Goal: Information Seeking & Learning: Check status

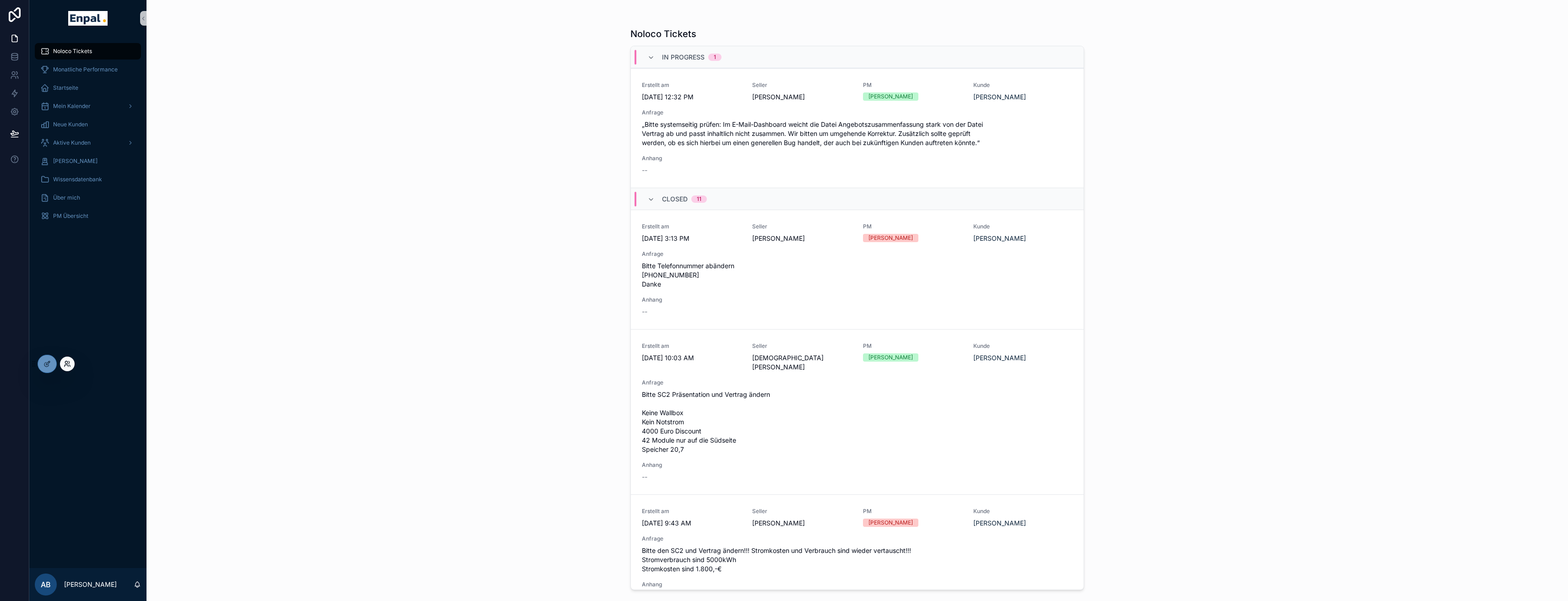
click at [65, 364] on icon at bounding box center [66, 363] width 7 height 7
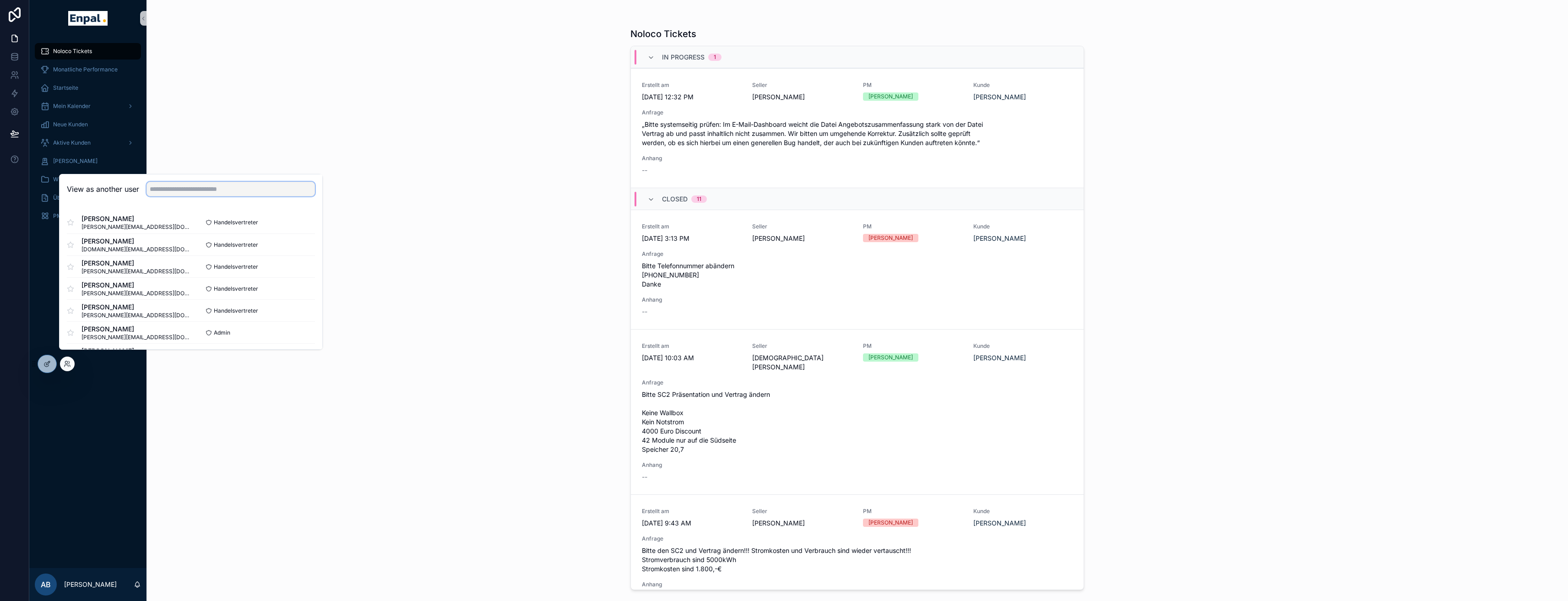
click at [203, 196] on input "text" at bounding box center [231, 189] width 168 height 15
type input "****"
click at [306, 251] on button "Select" at bounding box center [303, 244] width 24 height 13
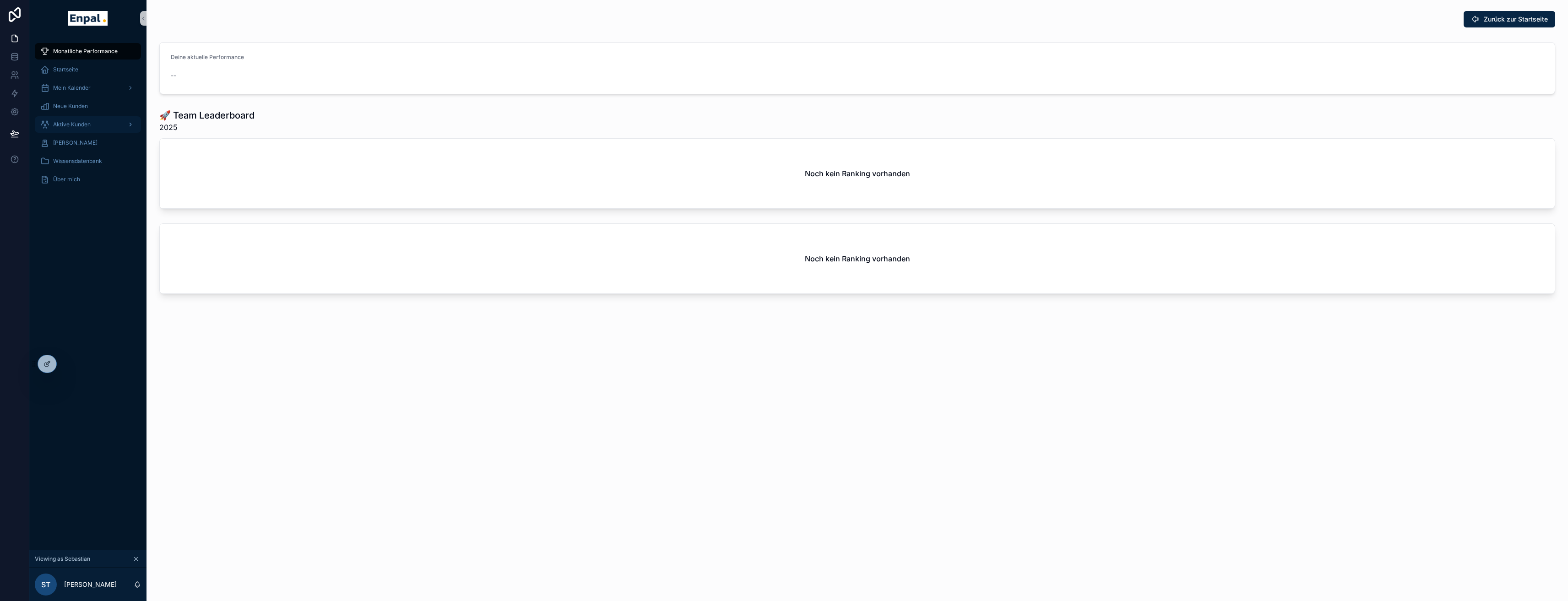
click at [71, 127] on span "Aktive Kunden" at bounding box center [72, 124] width 38 height 7
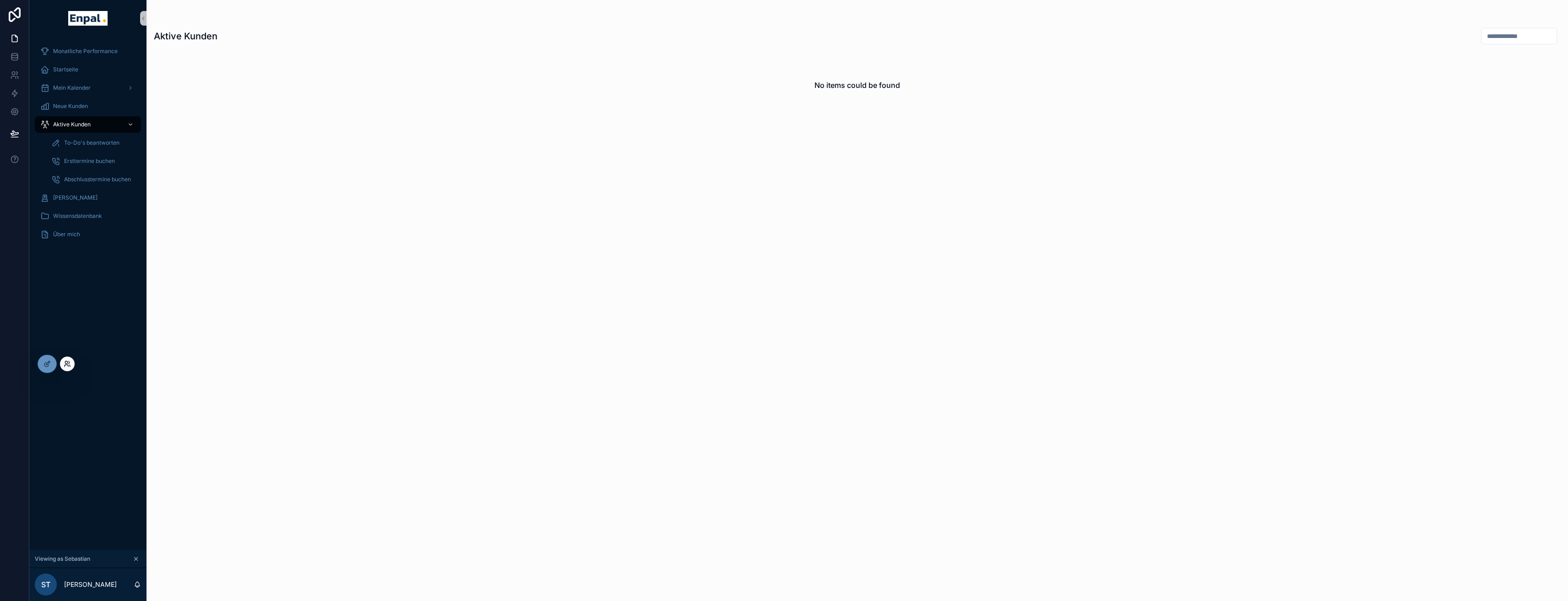
click at [68, 366] on icon at bounding box center [66, 365] width 4 height 2
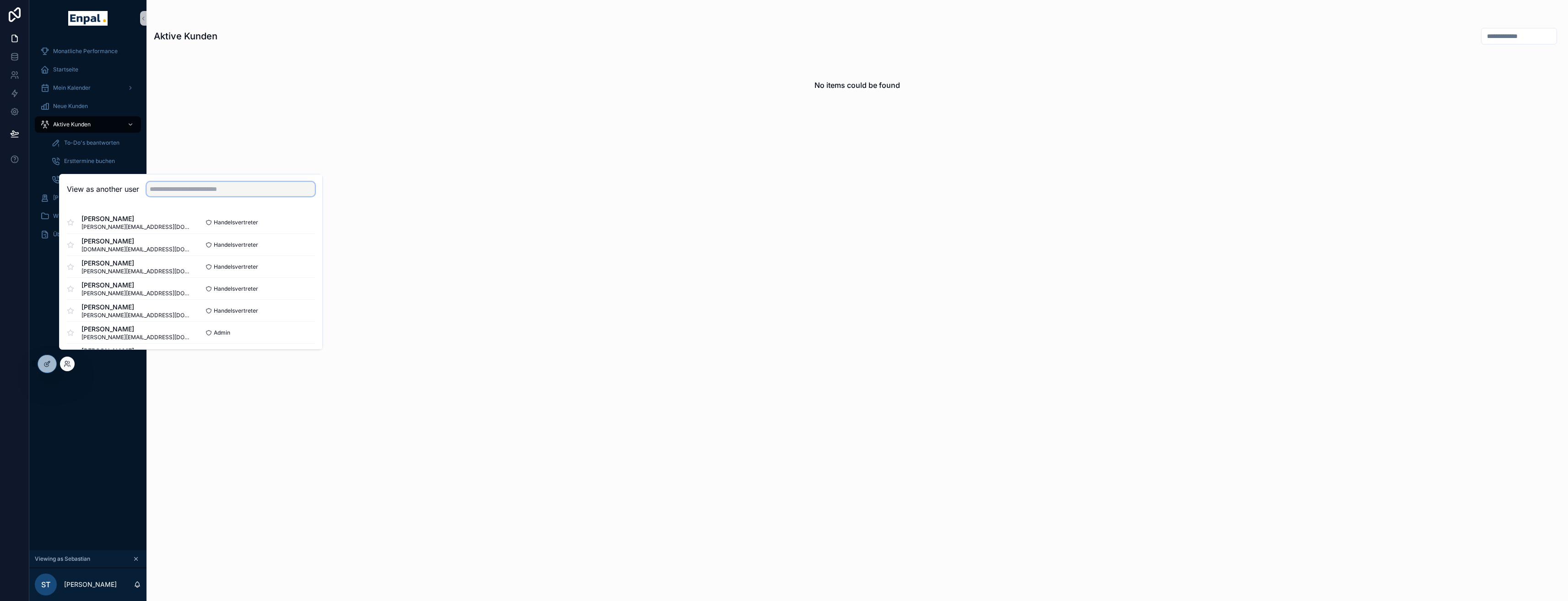
click at [206, 196] on input "text" at bounding box center [231, 189] width 168 height 15
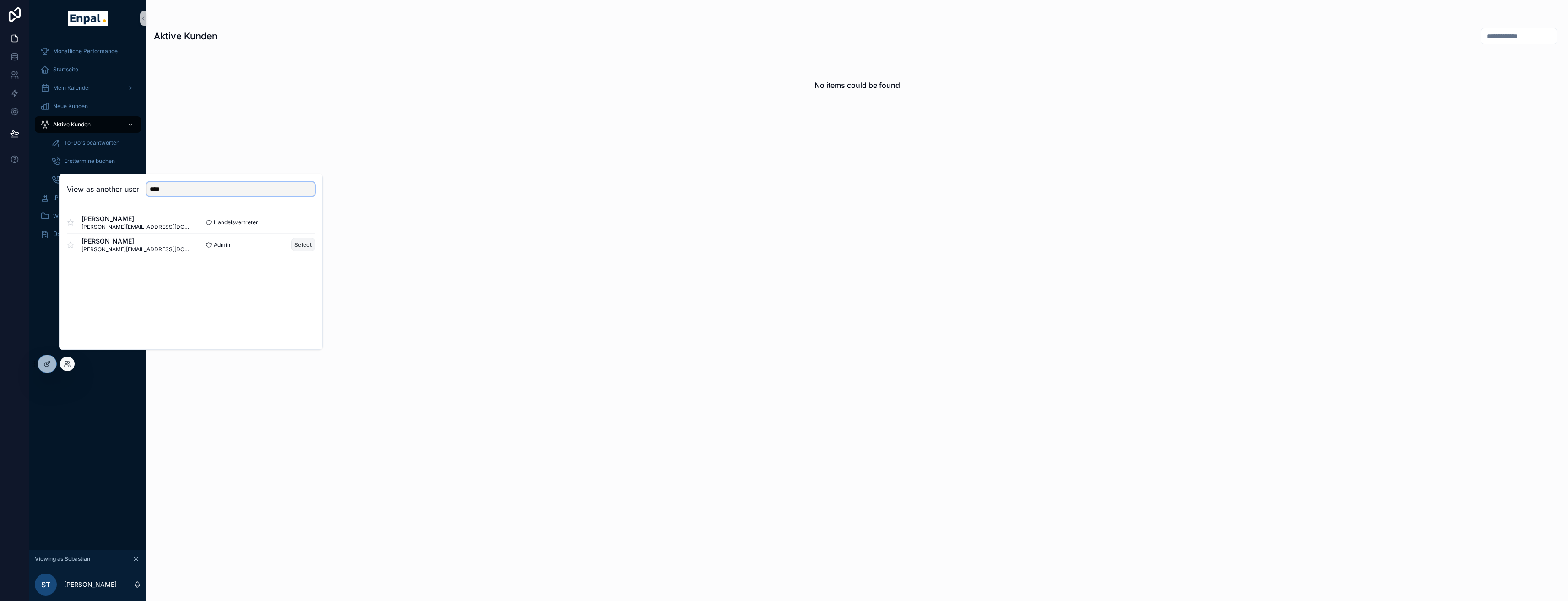
type input "****"
click at [300, 251] on button "Select" at bounding box center [303, 244] width 24 height 13
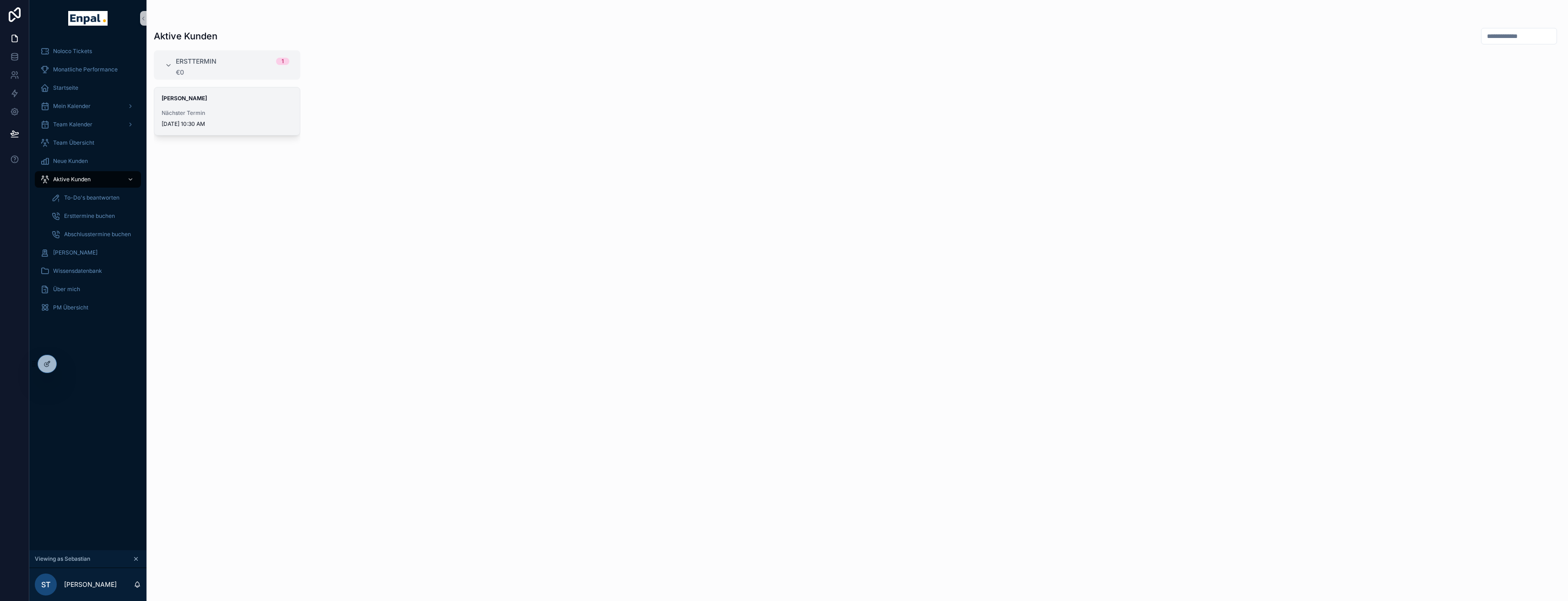
click at [227, 121] on span "9/29/2025 10:30 AM" at bounding box center [227, 124] width 131 height 7
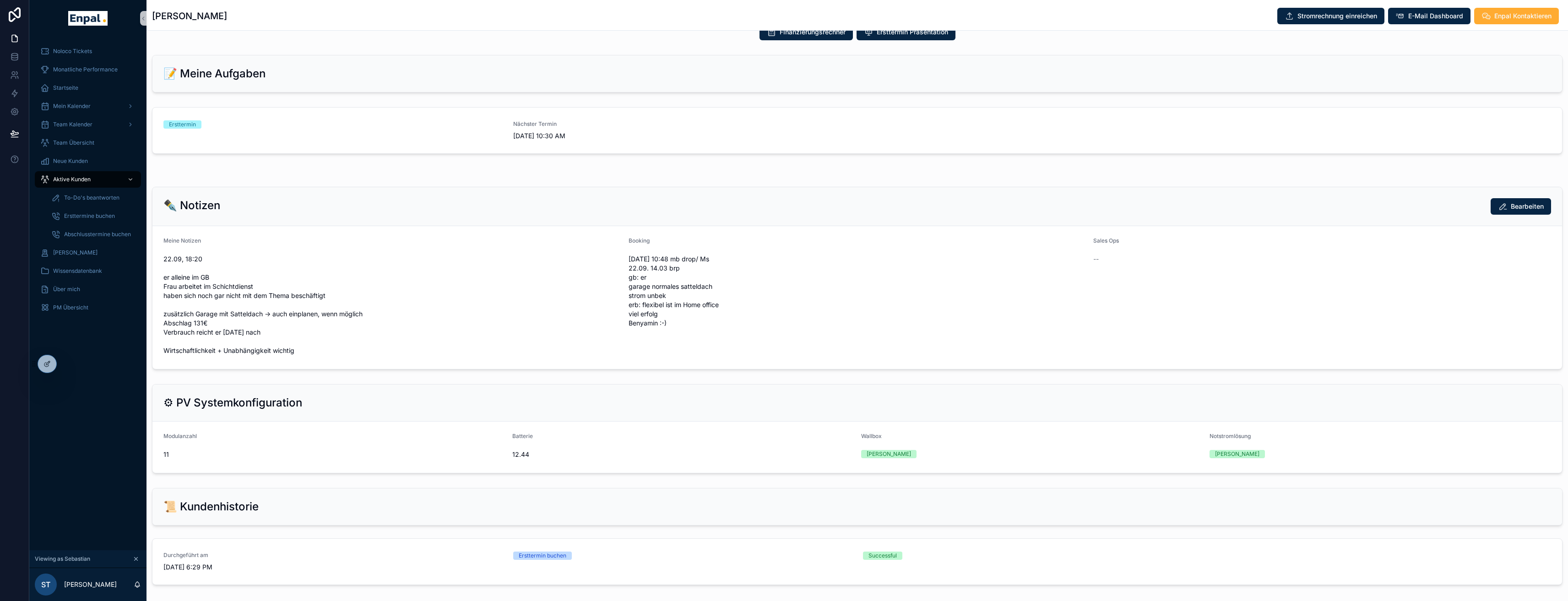
scroll to position [448, 0]
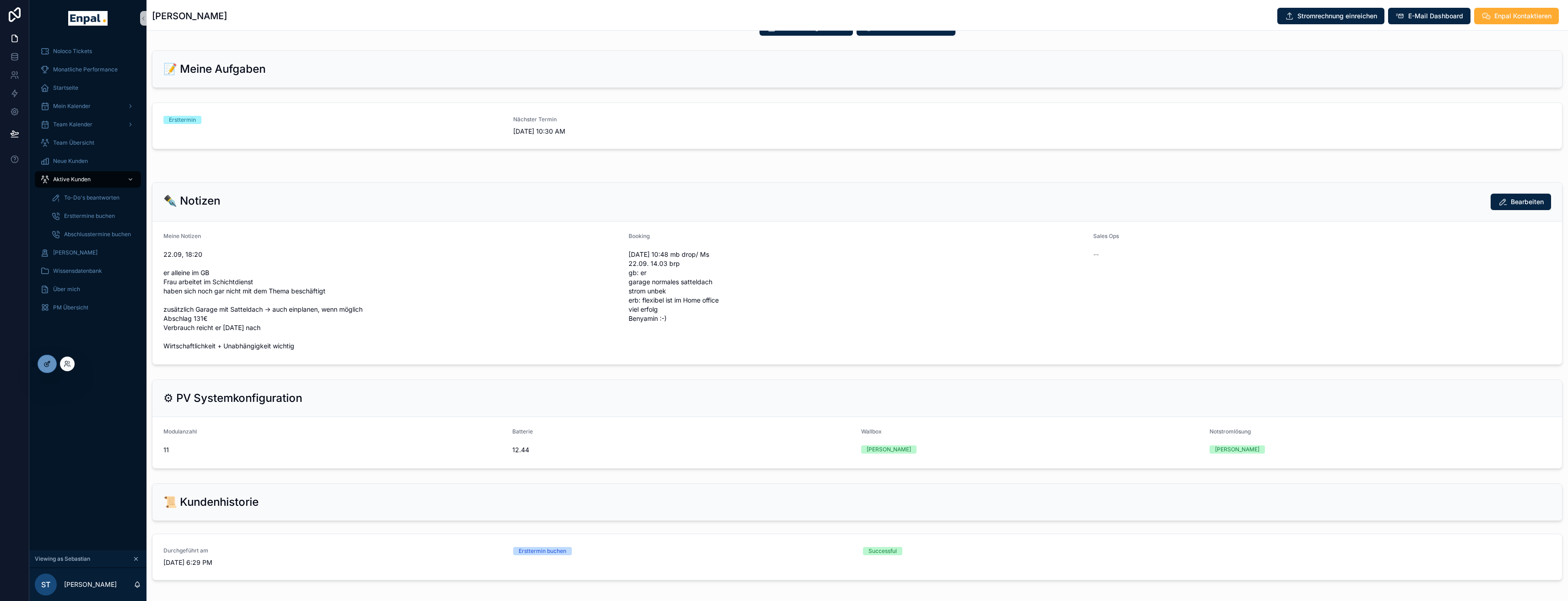
click at [53, 366] on div at bounding box center [47, 364] width 18 height 18
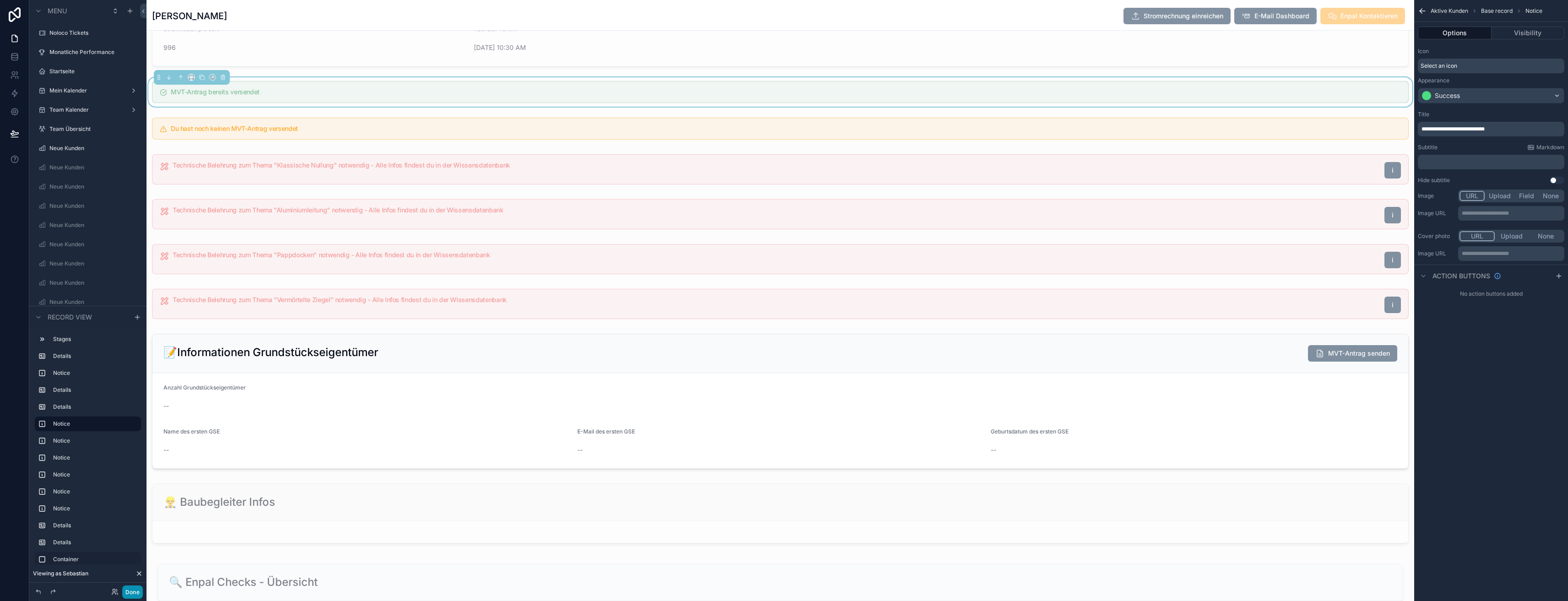
click at [131, 592] on button "Done" at bounding box center [132, 591] width 21 height 13
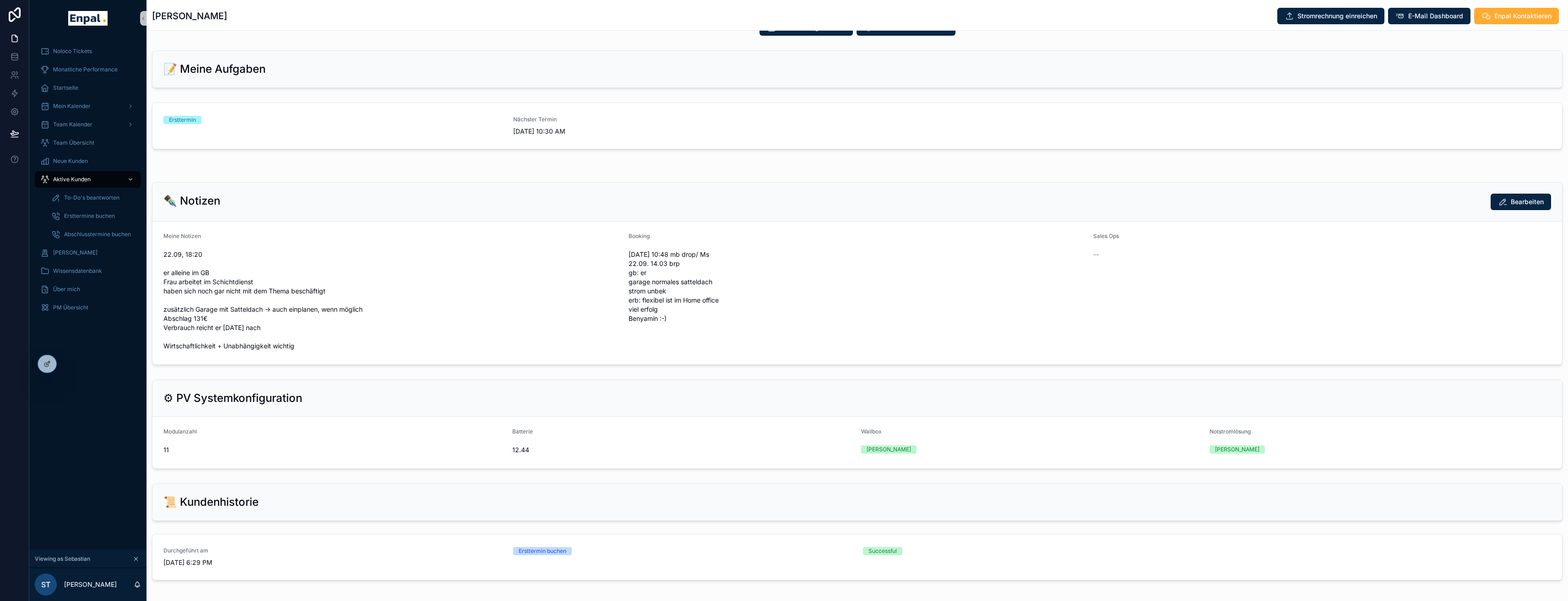
click at [74, 367] on div "Noloco Tickets Monatliche Performance Startseite Mein Kalender Team Kalender Te…" at bounding box center [88, 293] width 117 height 514
click at [65, 366] on icon at bounding box center [66, 363] width 7 height 7
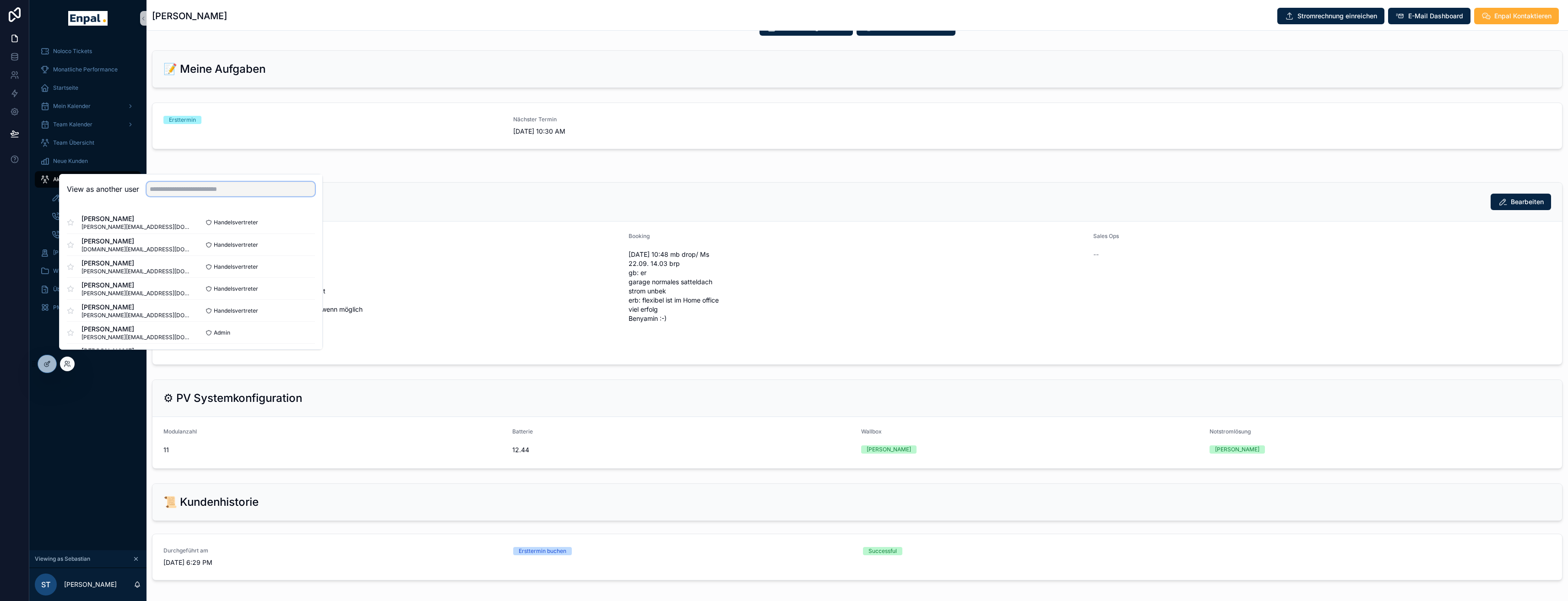
click at [202, 195] on input "text" at bounding box center [231, 189] width 168 height 15
type input "****"
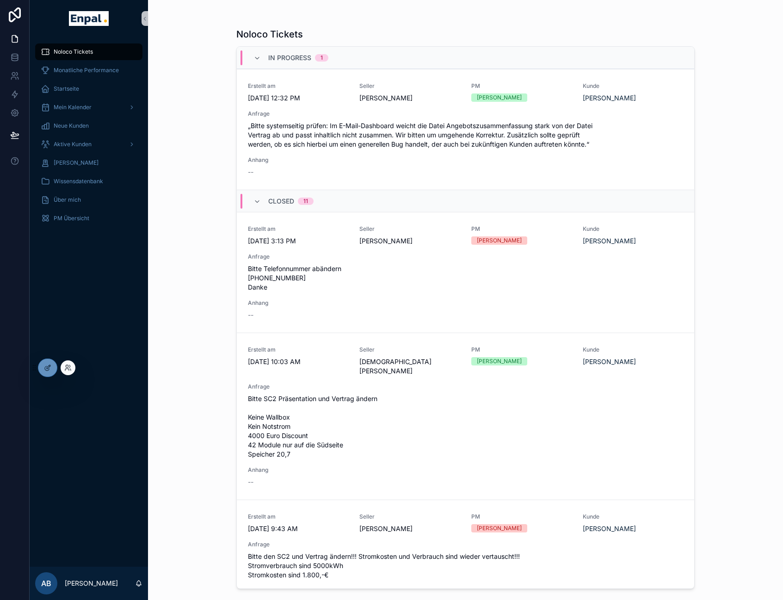
click at [74, 370] on div at bounding box center [68, 367] width 15 height 15
click at [70, 369] on icon at bounding box center [70, 369] width 1 height 2
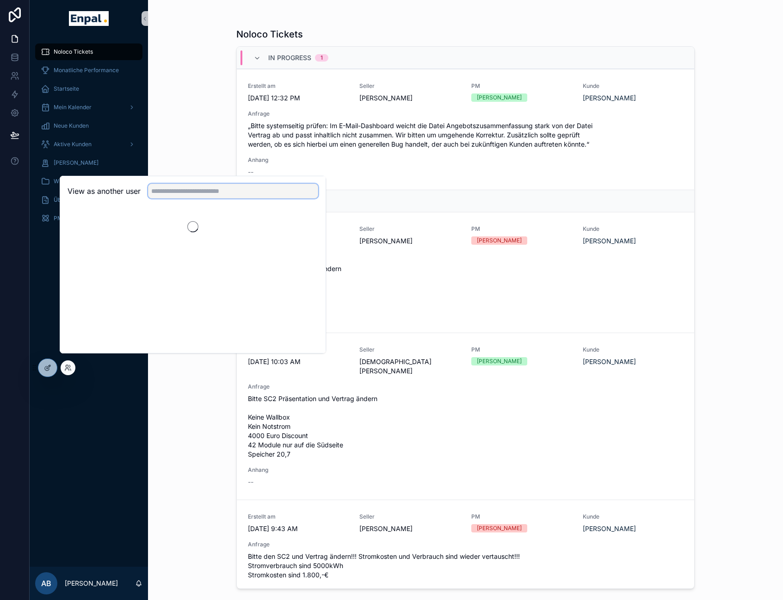
click at [163, 198] on input "text" at bounding box center [233, 191] width 170 height 15
type input "****"
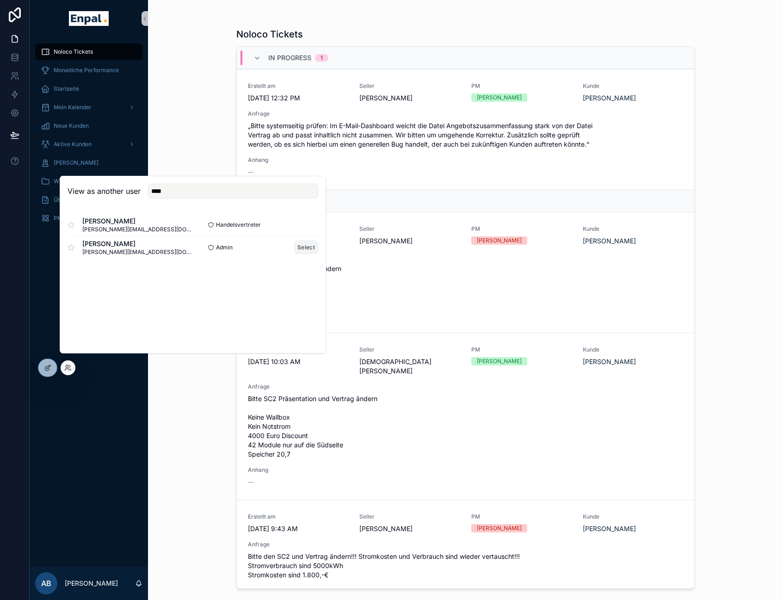
click at [307, 254] on button "Select" at bounding box center [306, 246] width 24 height 13
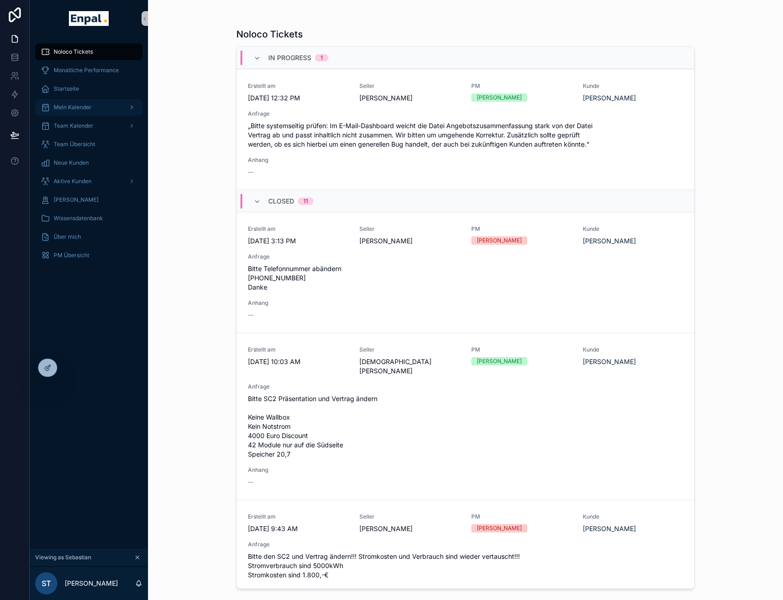
click at [82, 111] on div "Mein Kalender" at bounding box center [89, 107] width 96 height 15
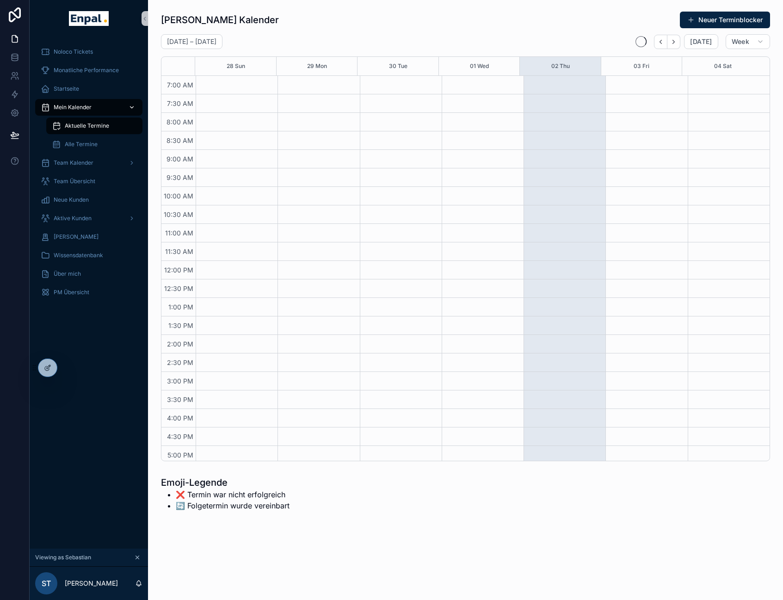
scroll to position [165, 0]
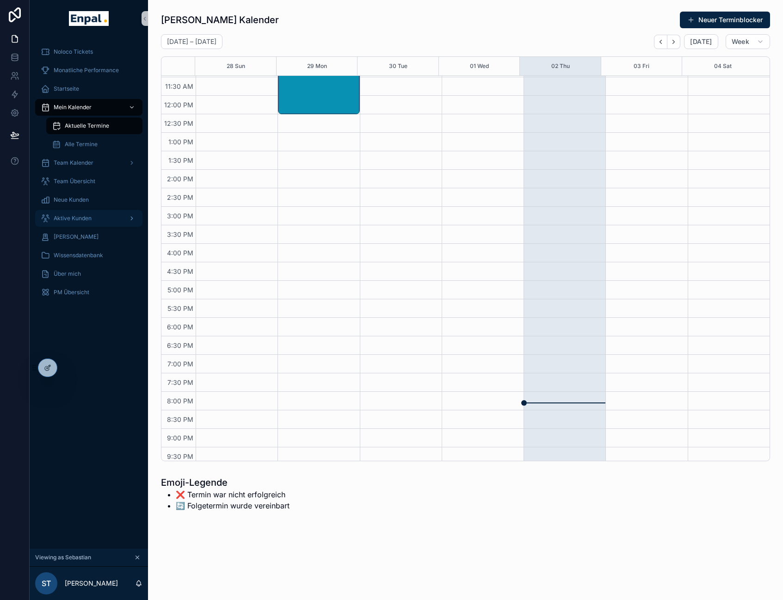
click at [78, 216] on span "Aktive Kunden" at bounding box center [73, 218] width 38 height 7
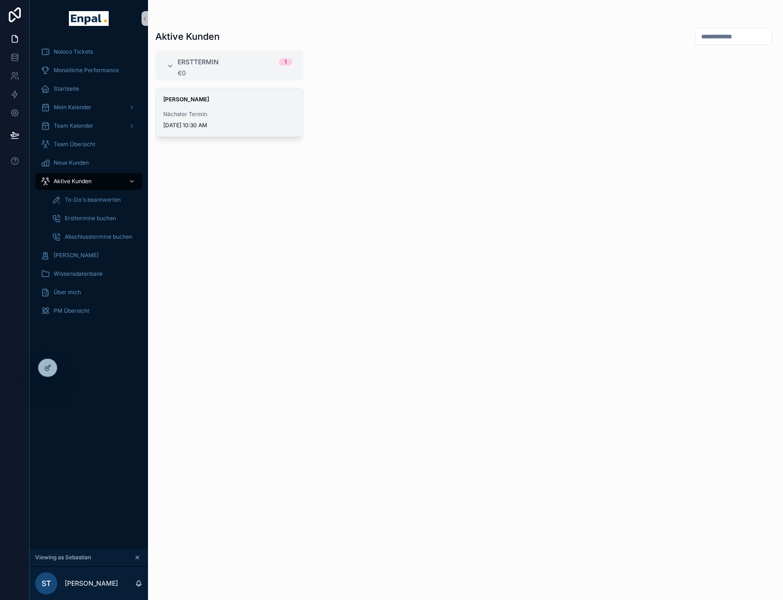
click at [216, 109] on div "Andreas Solter Nächster Termin 9/29/2025 10:30 AM" at bounding box center [229, 112] width 147 height 48
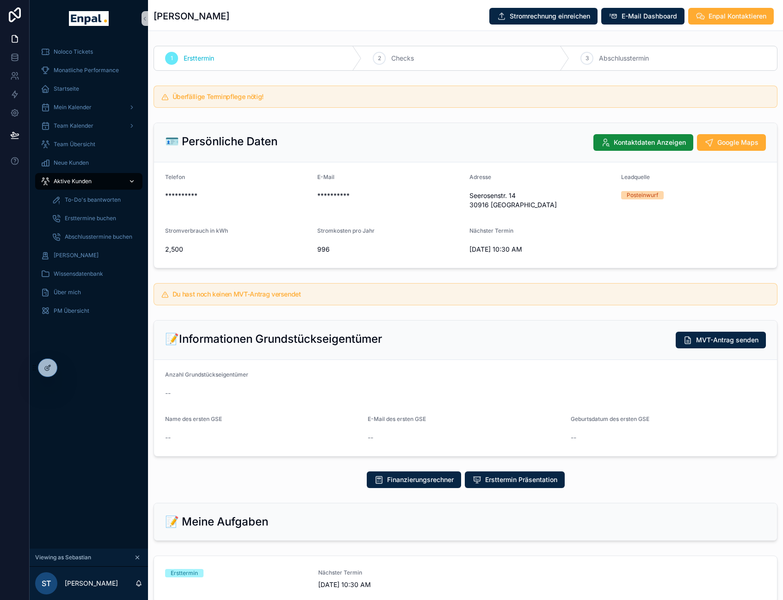
click at [91, 183] on span "Aktive Kunden" at bounding box center [73, 181] width 38 height 7
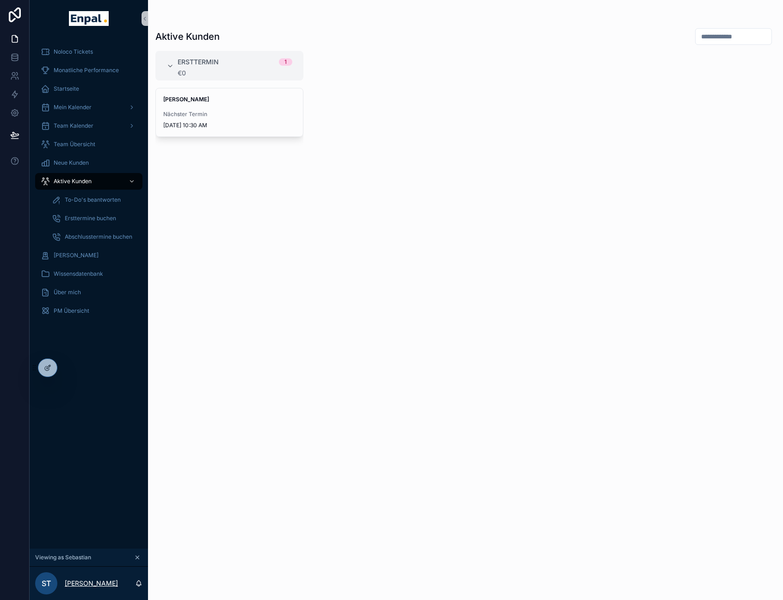
click at [80, 588] on p "[PERSON_NAME]" at bounding box center [91, 582] width 53 height 9
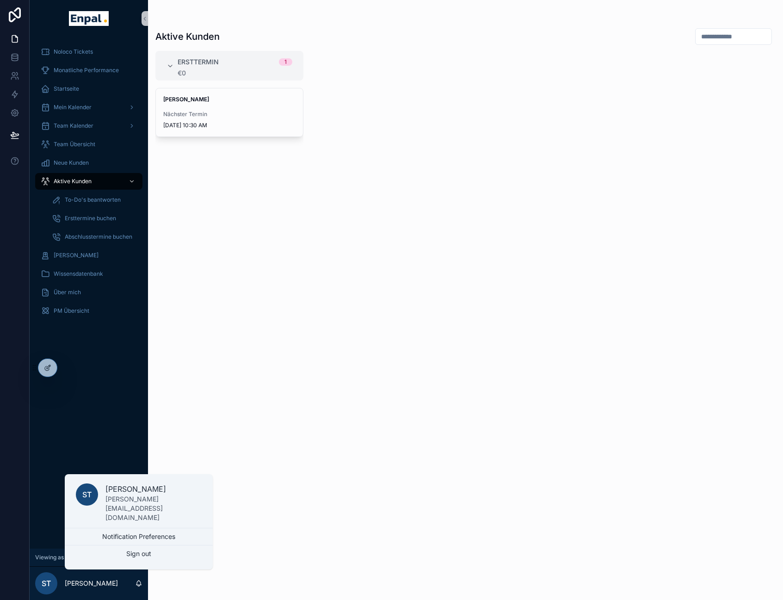
click at [202, 431] on div "Andreas Solter Nächster Termin 9/29/2025 10:30 AM" at bounding box center [229, 338] width 148 height 501
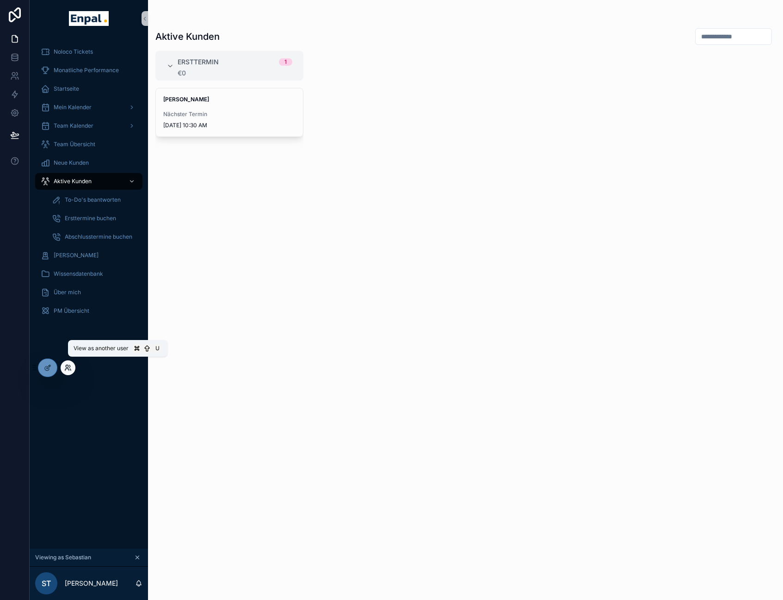
click at [68, 367] on icon at bounding box center [67, 367] width 7 height 7
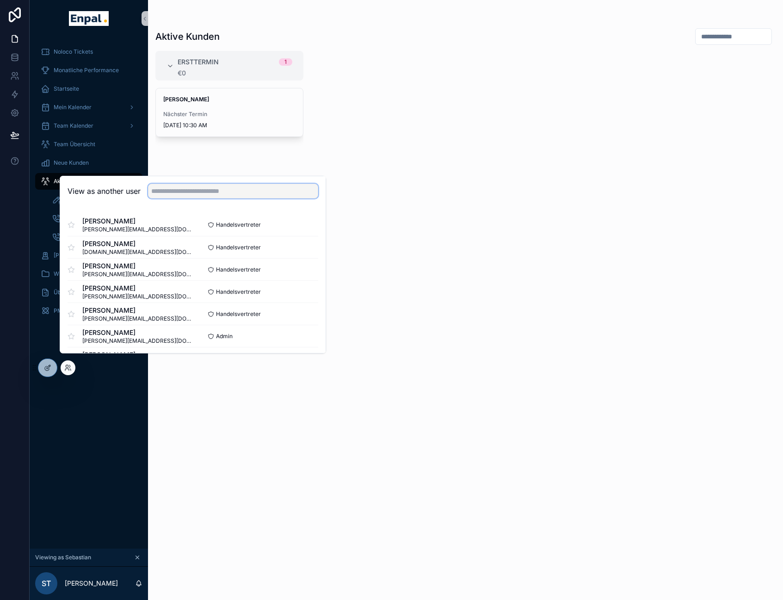
click at [202, 194] on input "text" at bounding box center [233, 191] width 170 height 15
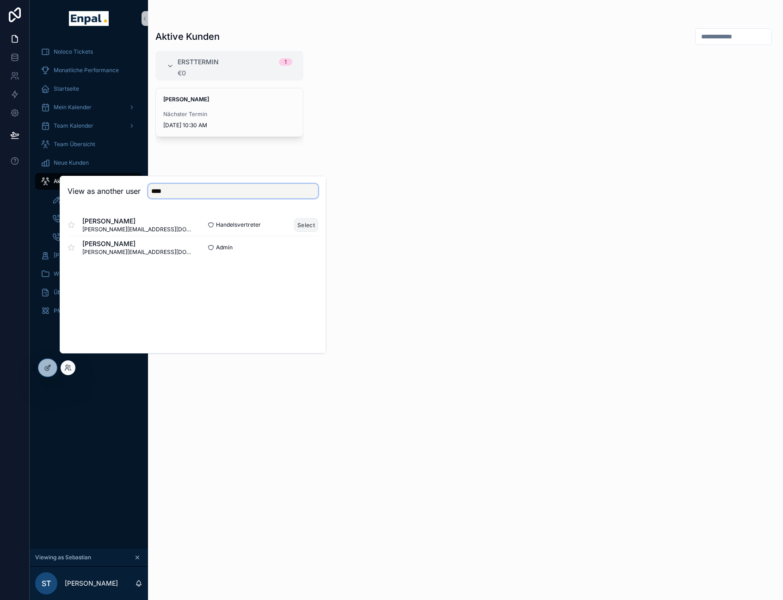
type input "****"
click at [302, 231] on button "Select" at bounding box center [306, 224] width 24 height 13
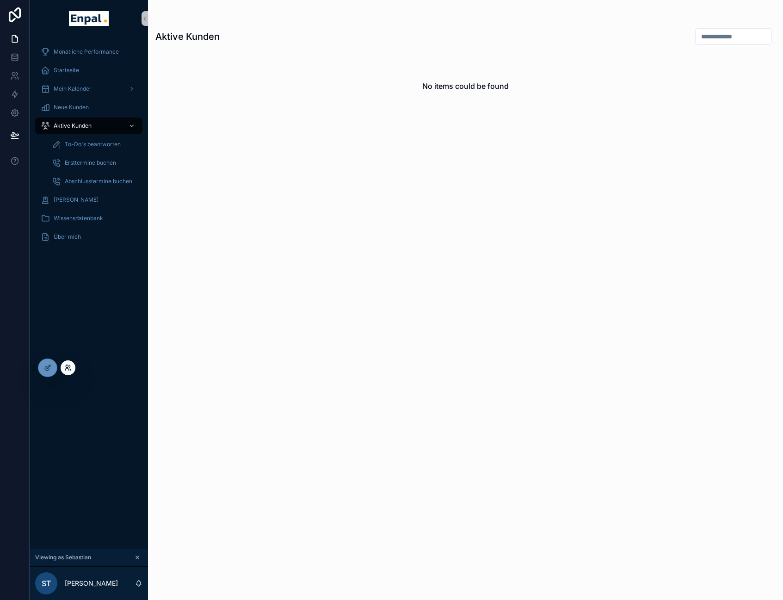
click at [67, 368] on icon at bounding box center [67, 367] width 7 height 7
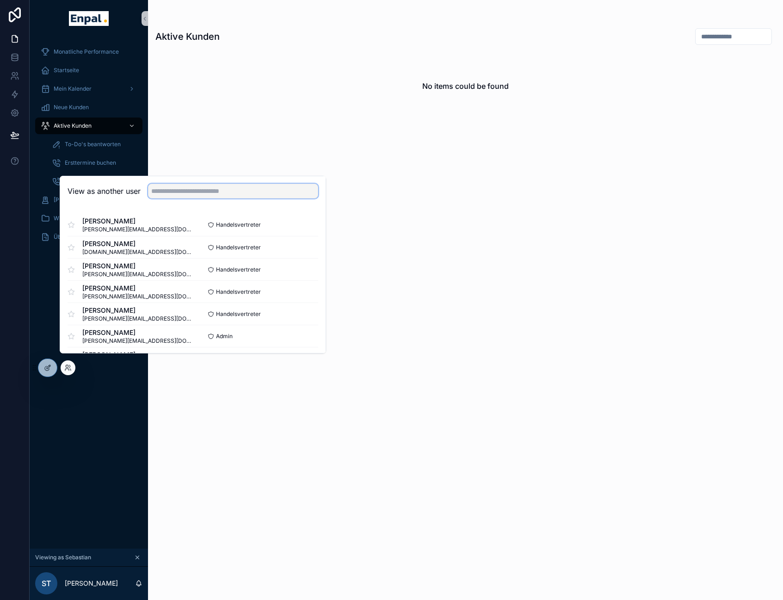
click at [178, 195] on input "text" at bounding box center [233, 191] width 170 height 15
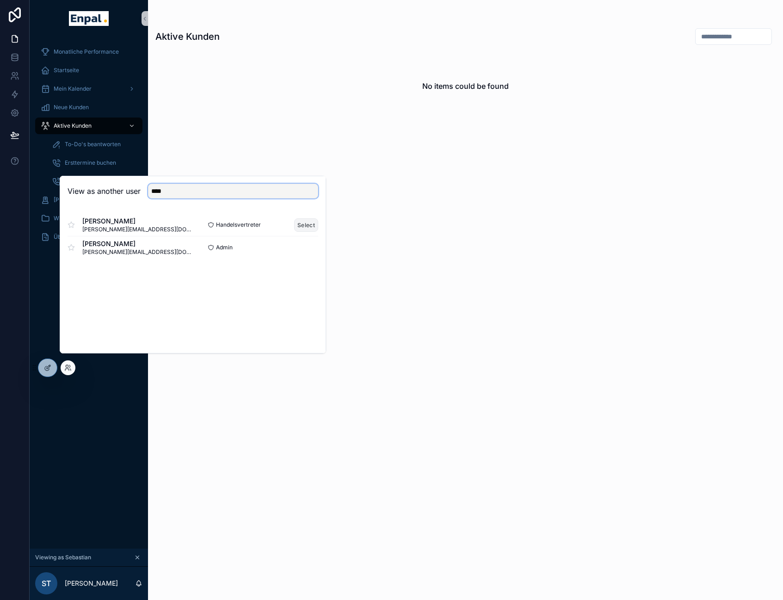
type input "****"
click at [307, 232] on button "Select" at bounding box center [306, 224] width 24 height 13
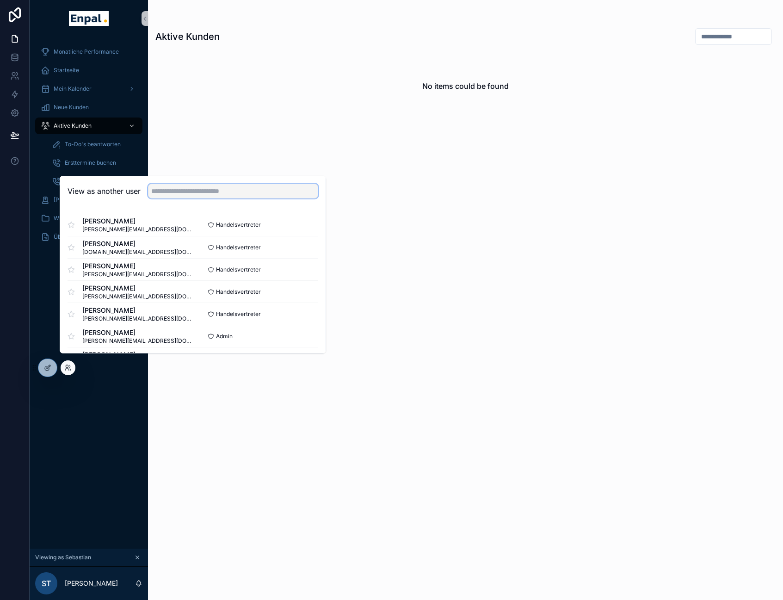
click at [256, 198] on input "text" at bounding box center [233, 191] width 170 height 15
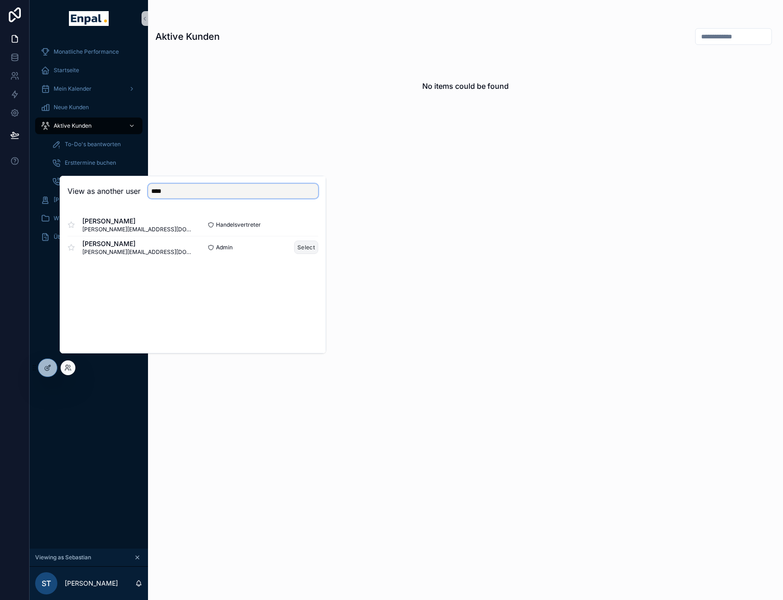
type input "****"
click at [299, 252] on button "Select" at bounding box center [306, 246] width 24 height 13
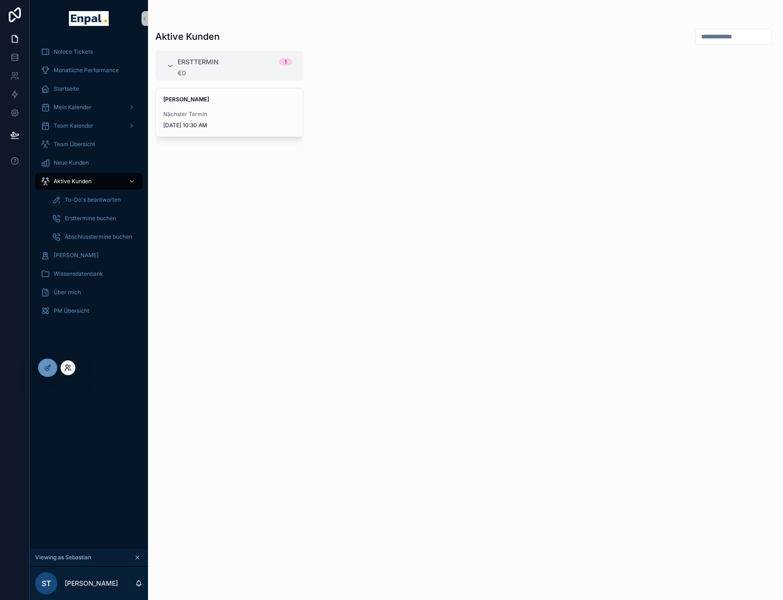
click at [66, 368] on icon at bounding box center [67, 367] width 7 height 7
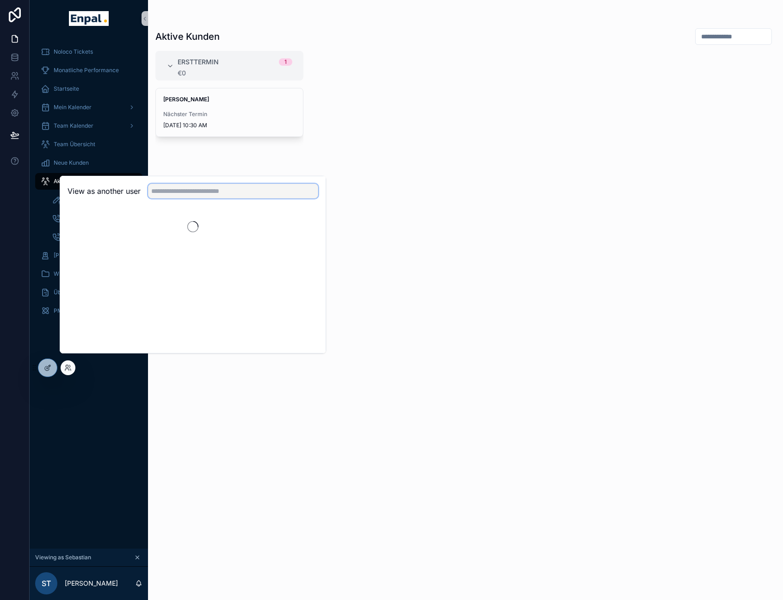
click at [177, 197] on input "text" at bounding box center [233, 191] width 170 height 15
type input "****"
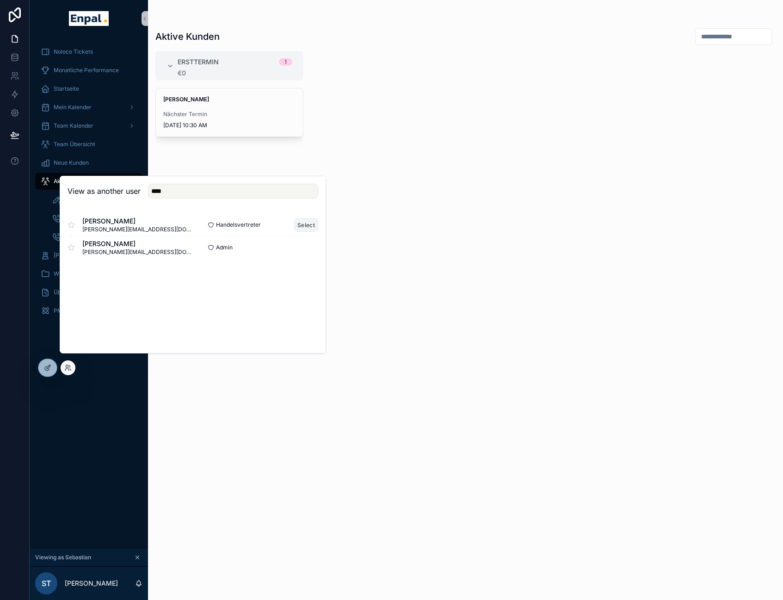
click at [304, 227] on button "Select" at bounding box center [306, 224] width 24 height 13
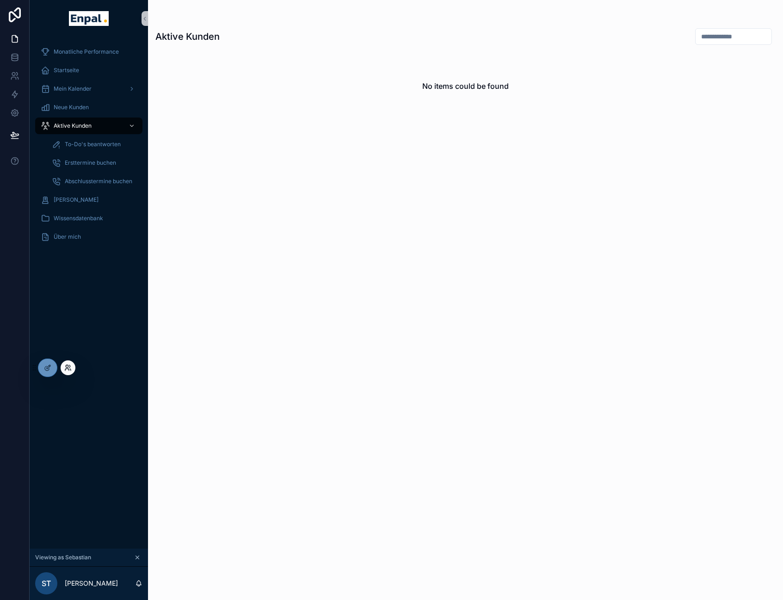
click at [66, 368] on icon at bounding box center [67, 369] width 4 height 2
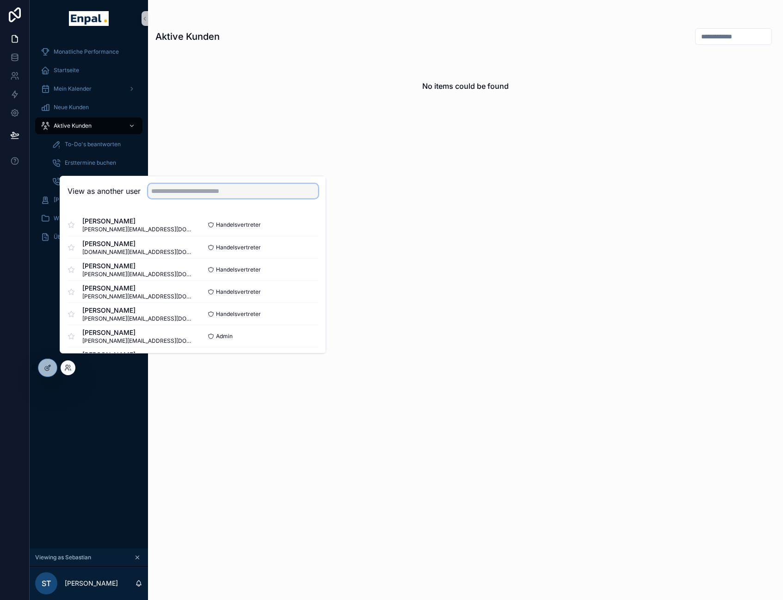
click at [169, 198] on input "text" at bounding box center [233, 191] width 170 height 15
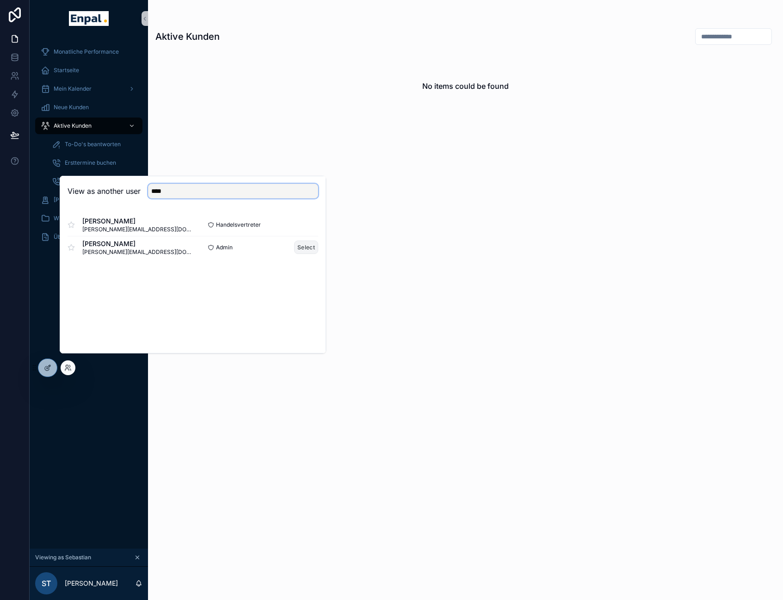
type input "****"
click at [311, 254] on button "Select" at bounding box center [306, 246] width 24 height 13
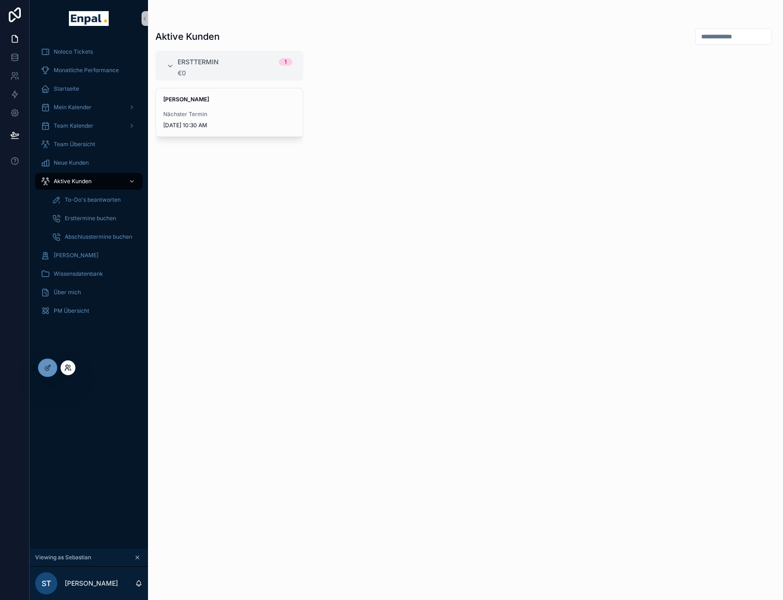
click at [64, 368] on icon at bounding box center [67, 367] width 7 height 7
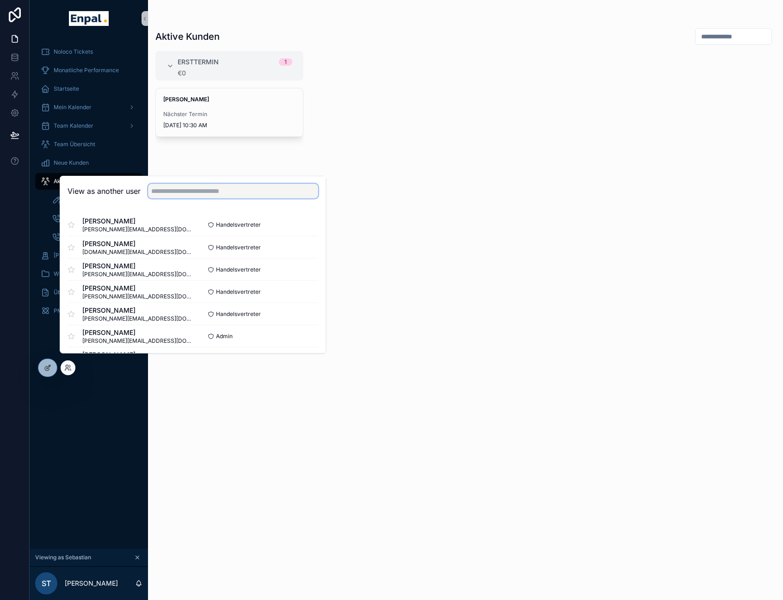
click at [165, 198] on input "text" at bounding box center [233, 191] width 170 height 15
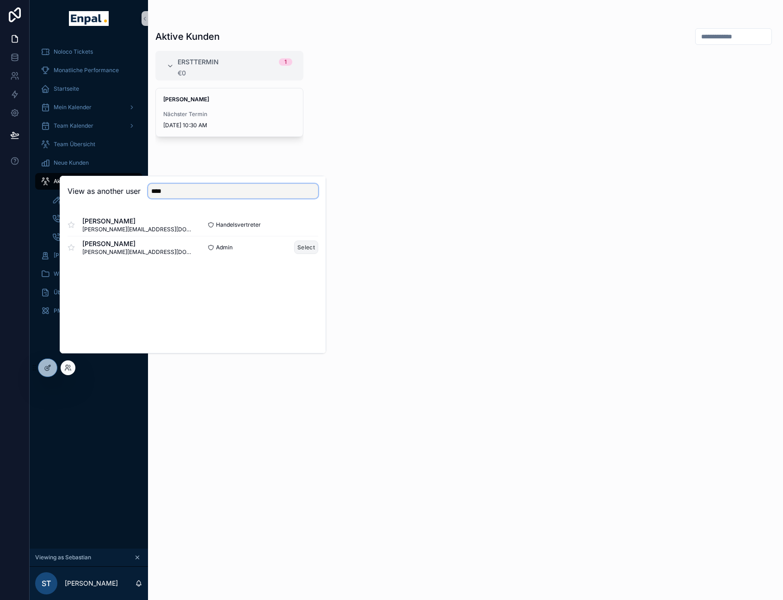
type input "****"
click at [301, 254] on button "Select" at bounding box center [306, 246] width 24 height 13
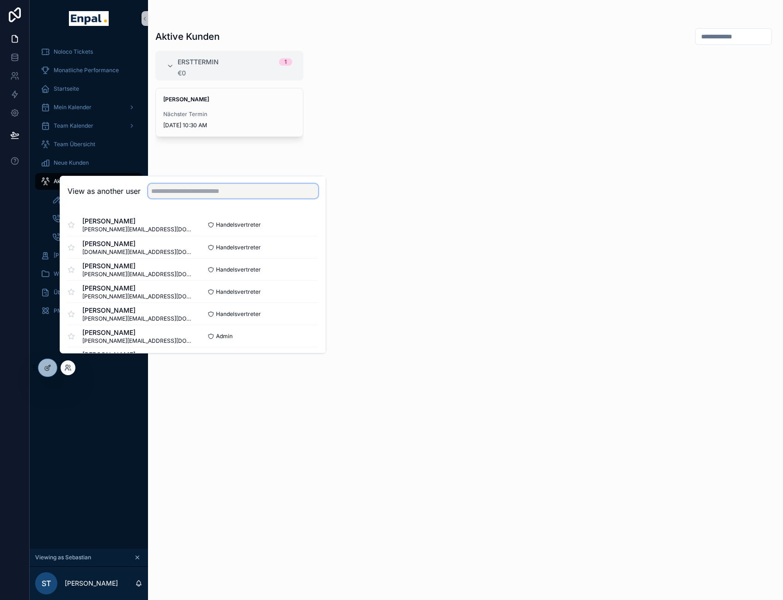
click at [222, 198] on input "text" at bounding box center [233, 191] width 170 height 15
type input "*"
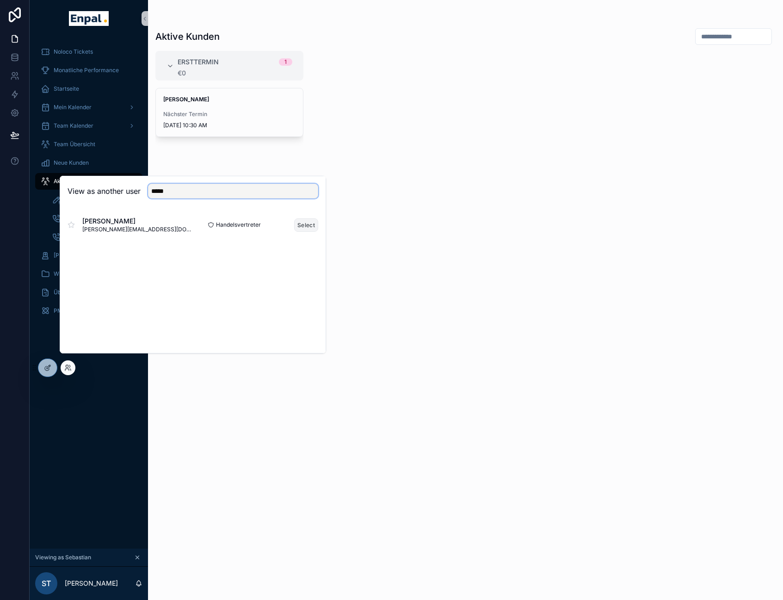
type input "*****"
click at [300, 232] on button "Select" at bounding box center [306, 224] width 24 height 13
